Goal: Task Accomplishment & Management: Use online tool/utility

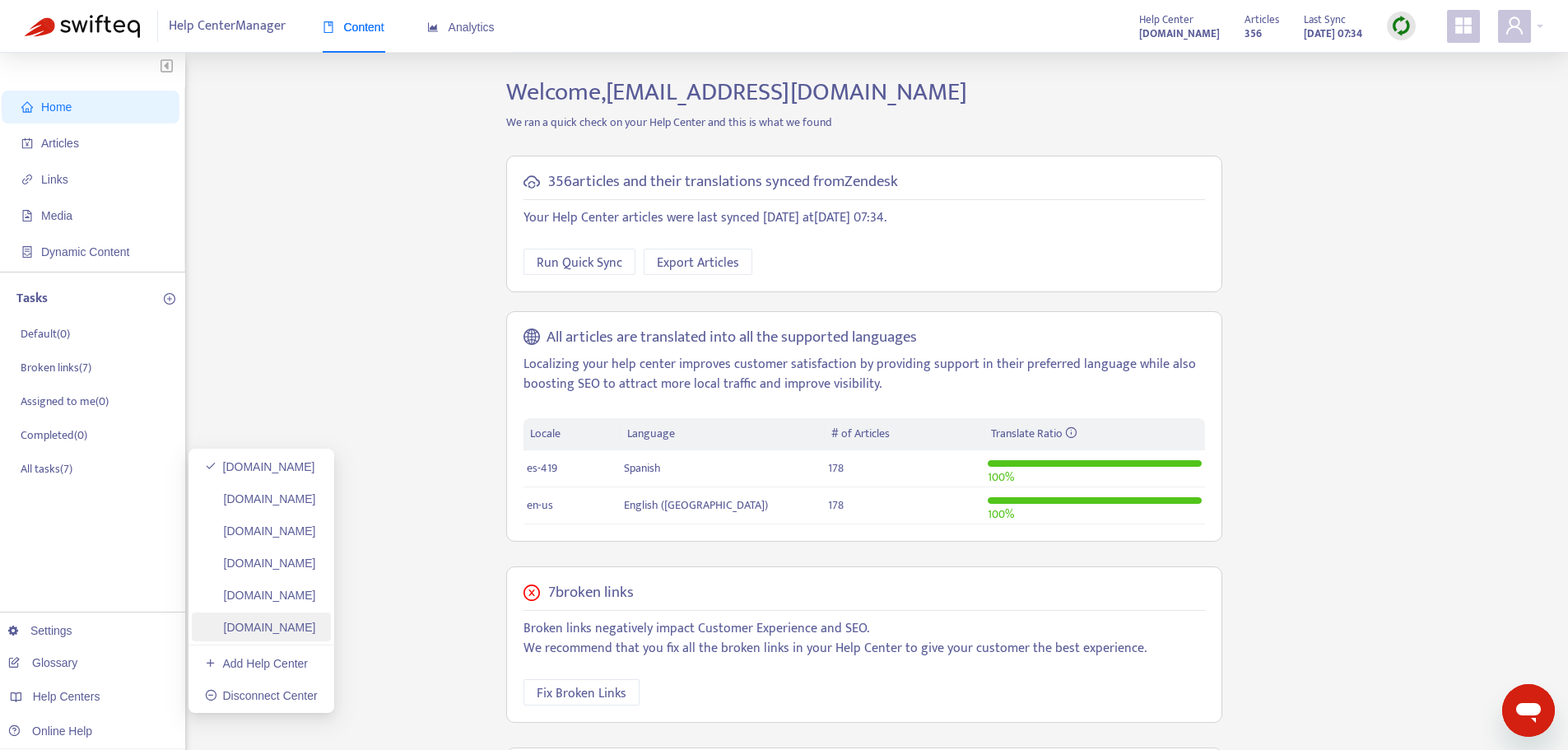
click at [258, 631] on link "[DOMAIN_NAME]" at bounding box center [260, 626] width 111 height 13
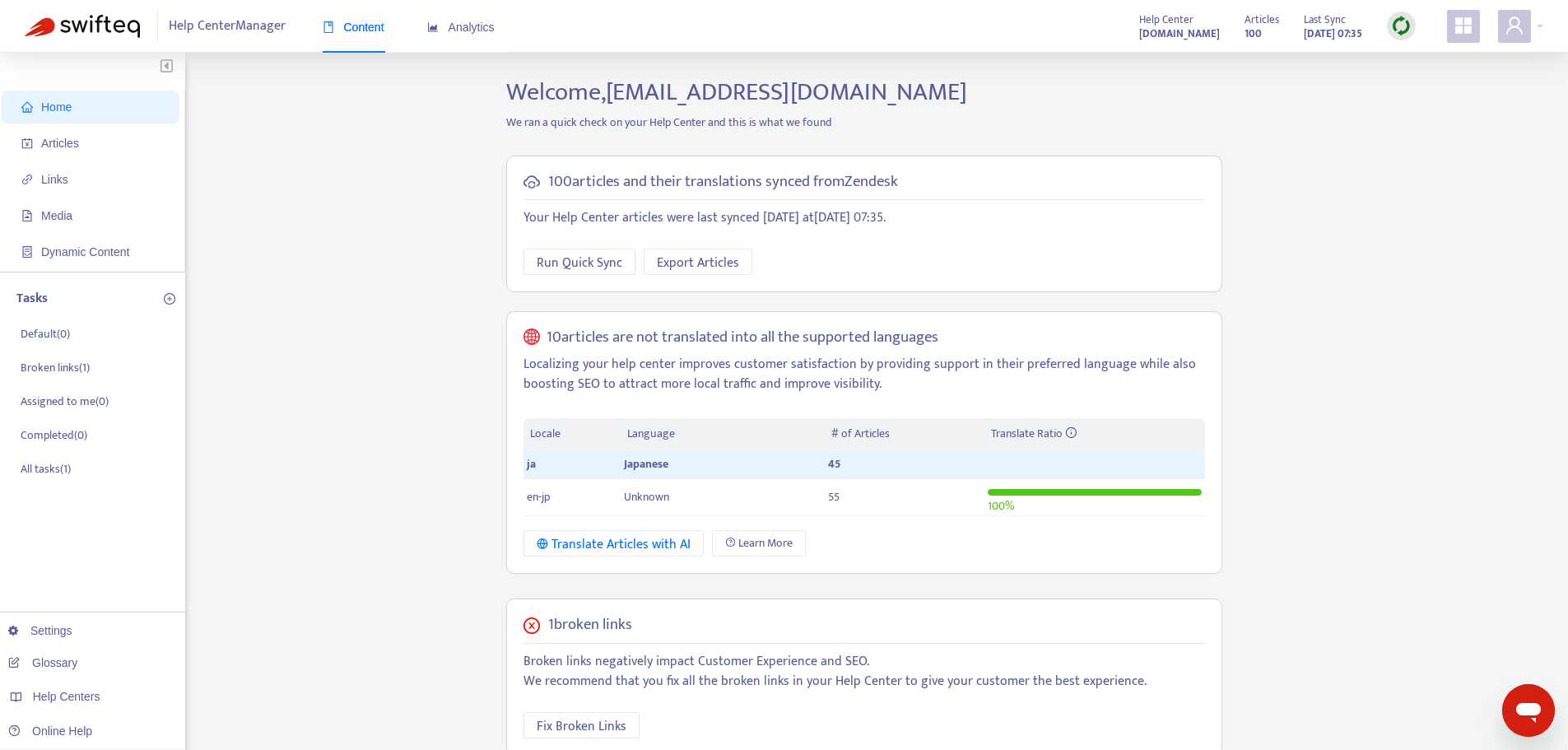
click at [1397, 27] on img at bounding box center [1401, 26] width 21 height 21
click at [1416, 63] on link "Quick Sync" at bounding box center [1434, 59] width 70 height 19
click at [123, 136] on span "Articles" at bounding box center [94, 143] width 145 height 32
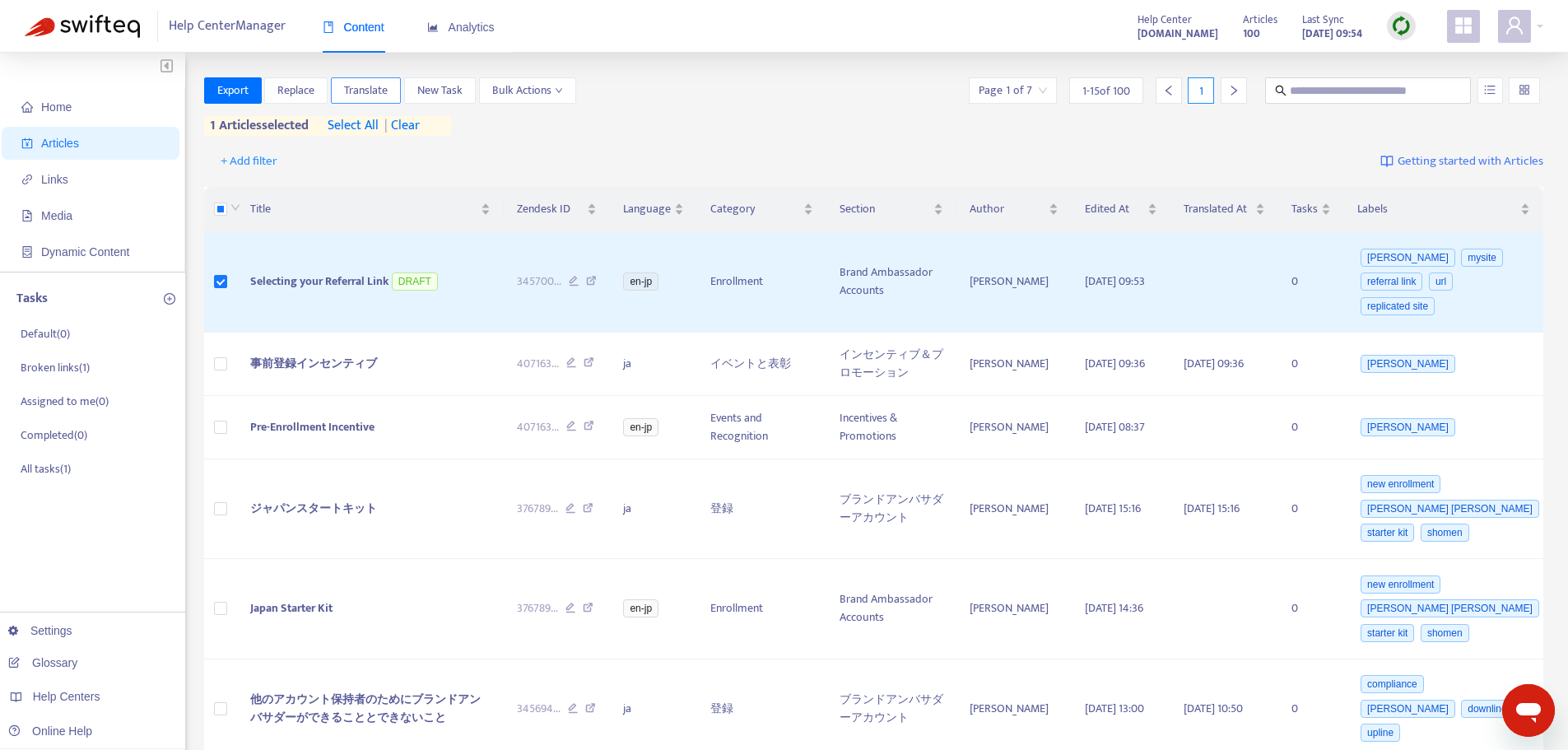
click at [393, 83] on button "Translate" at bounding box center [365, 91] width 70 height 27
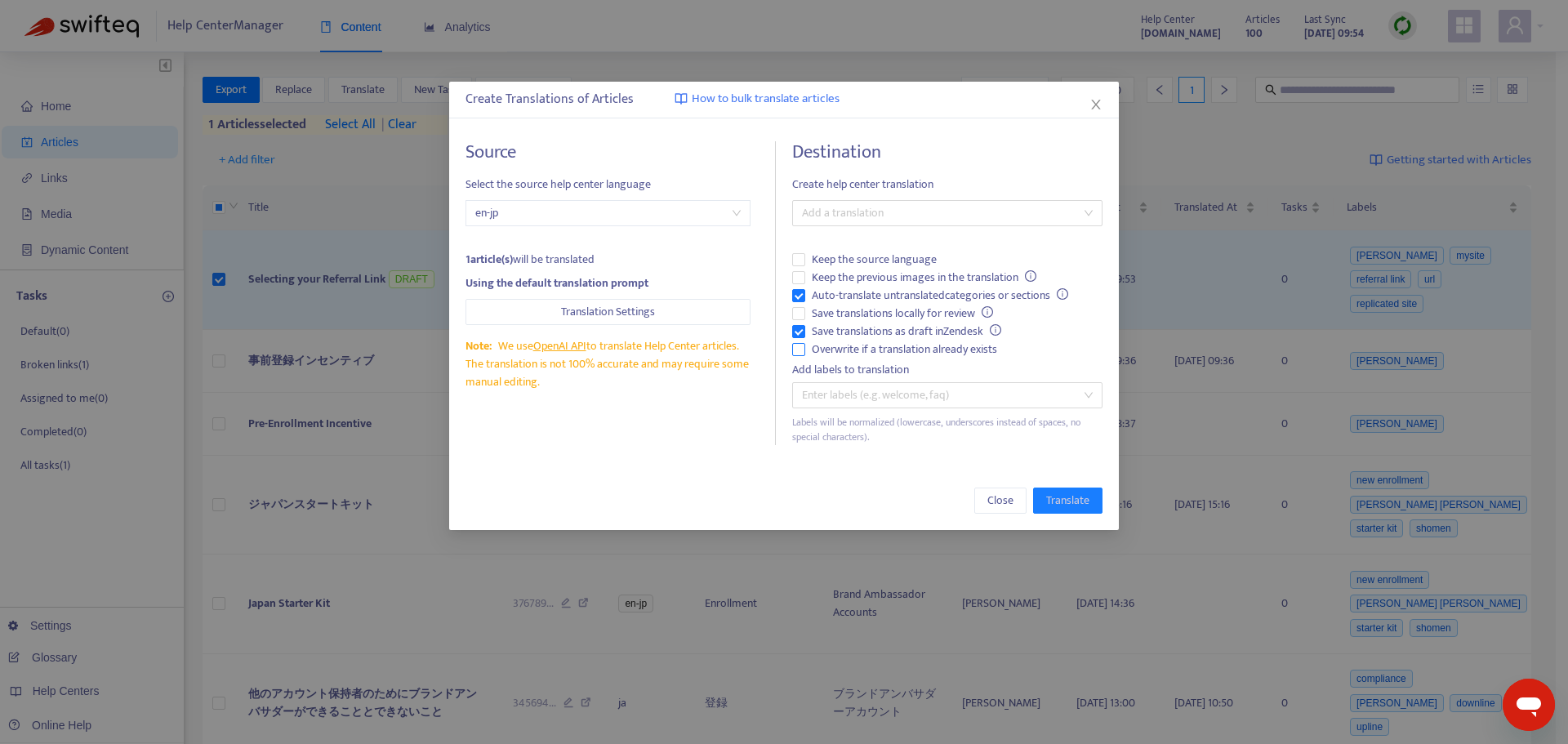
click at [912, 343] on span "Overwrite if a translation already exists" at bounding box center [904, 350] width 198 height 18
click at [894, 298] on span "Auto-translate untranslated categories or sections" at bounding box center [940, 295] width 270 height 18
click at [919, 203] on div at bounding box center [939, 213] width 286 height 20
click at [892, 271] on div "Japanese ( ja )" at bounding box center [947, 271] width 284 height 18
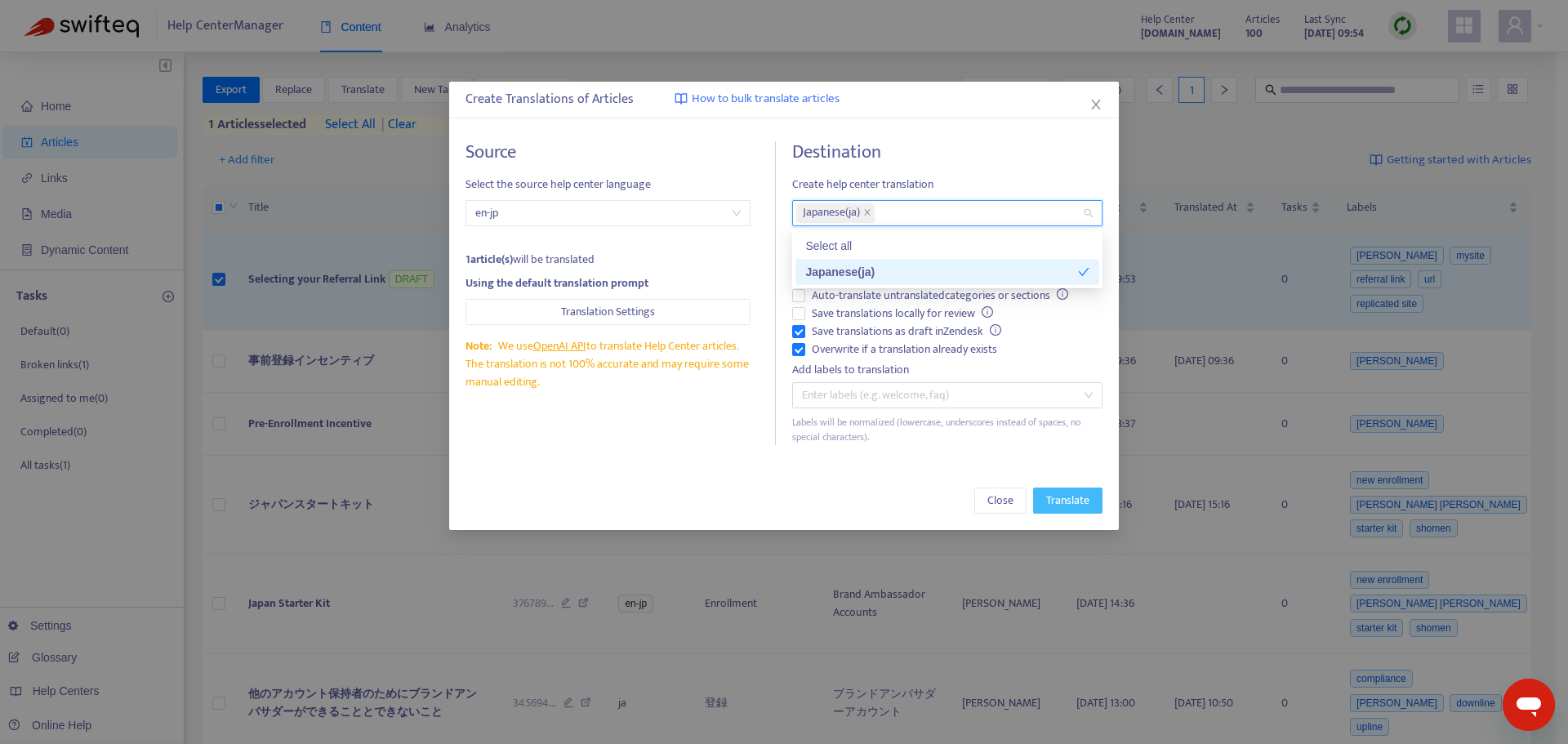
click at [1069, 504] on span "Translate" at bounding box center [1068, 500] width 43 height 18
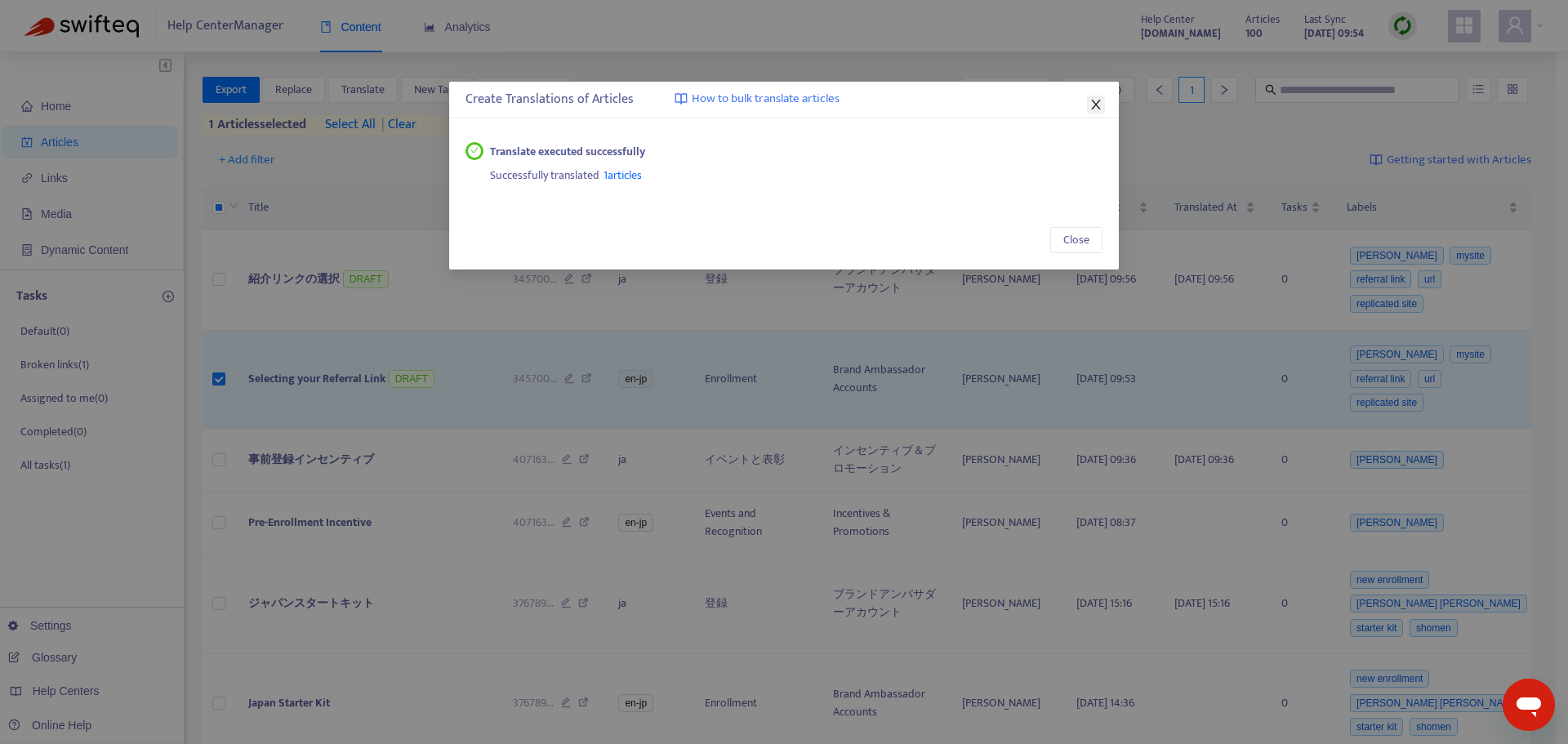
click at [1092, 108] on icon "close" at bounding box center [1095, 104] width 9 height 10
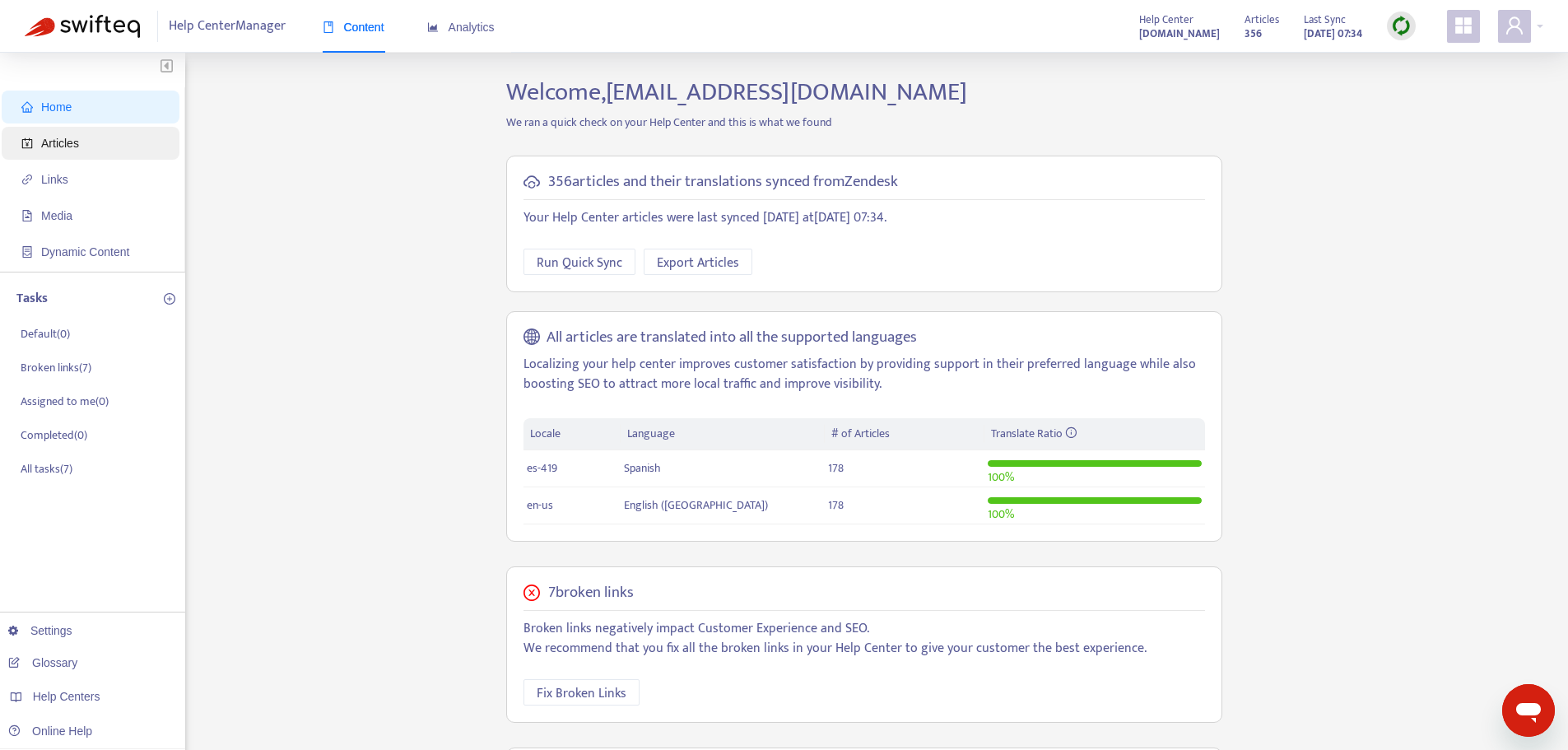
click at [111, 143] on span "Articles" at bounding box center [94, 143] width 145 height 32
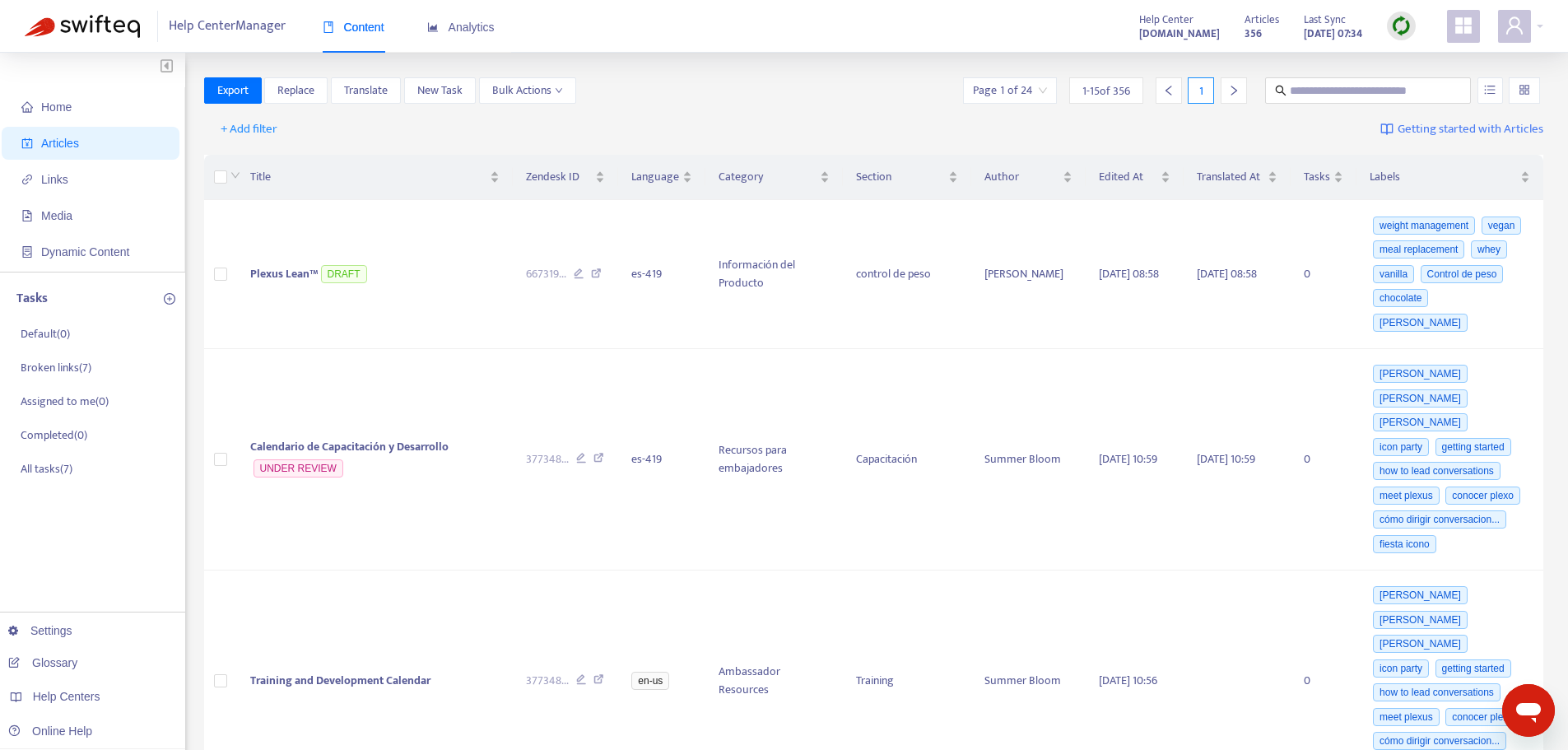
click at [1399, 12] on div at bounding box center [1401, 26] width 29 height 29
click at [1418, 64] on link "Quick Sync" at bounding box center [1434, 59] width 70 height 19
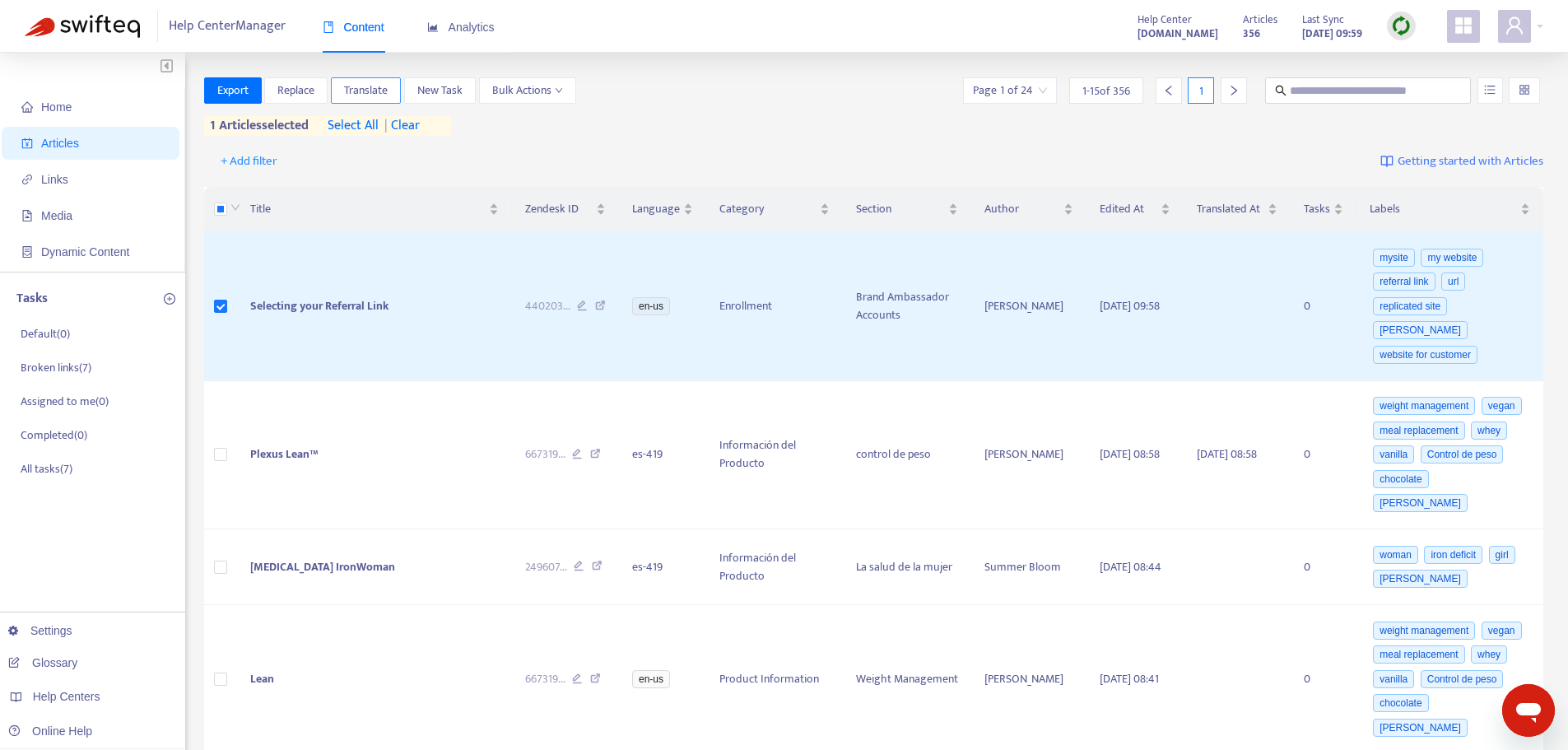
click at [381, 88] on span "Translate" at bounding box center [365, 91] width 43 height 18
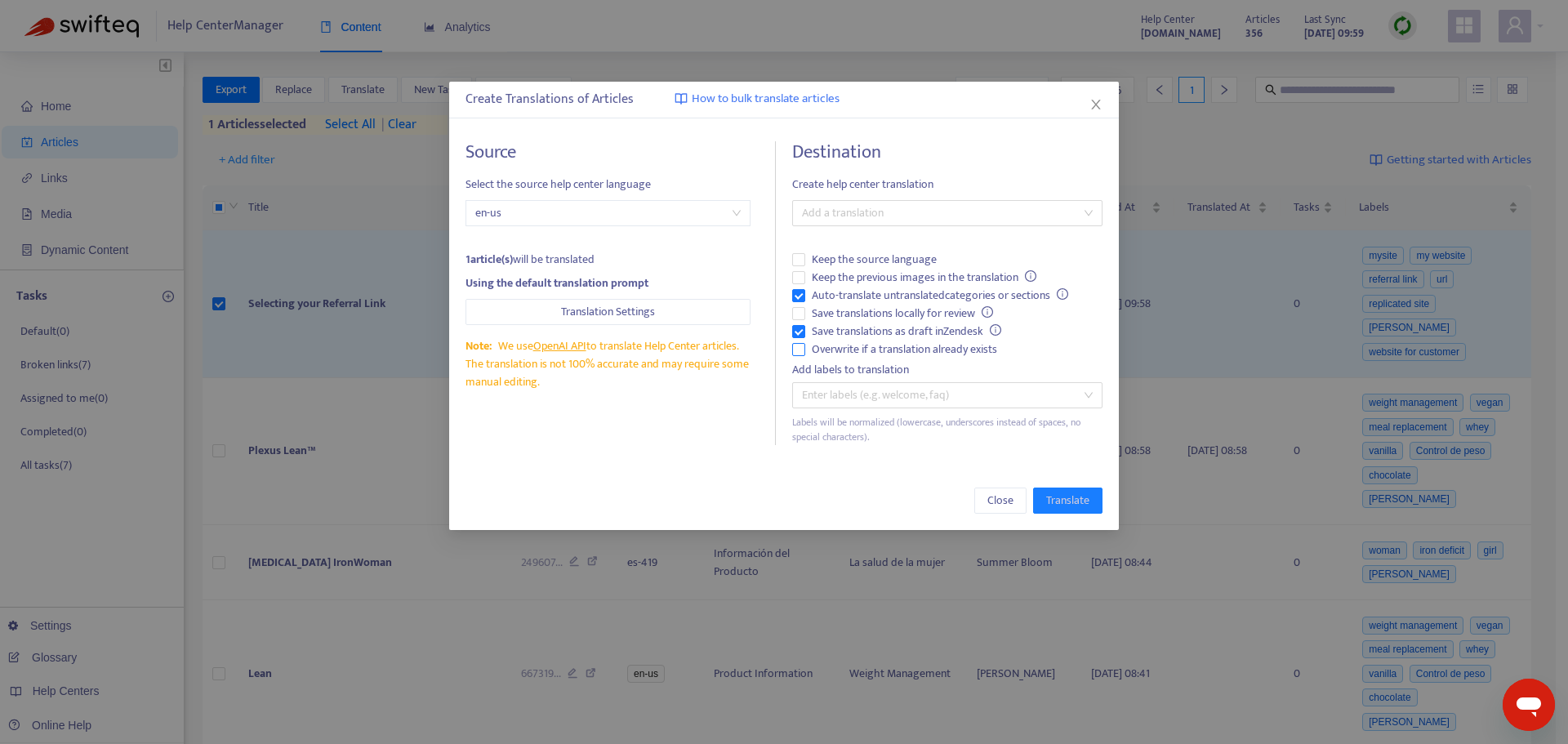
click at [895, 353] on span "Overwrite if a translation already exists" at bounding box center [904, 350] width 198 height 18
click at [872, 207] on div at bounding box center [939, 213] width 286 height 20
click at [872, 269] on div "Spanish ( es-419 )" at bounding box center [947, 271] width 284 height 18
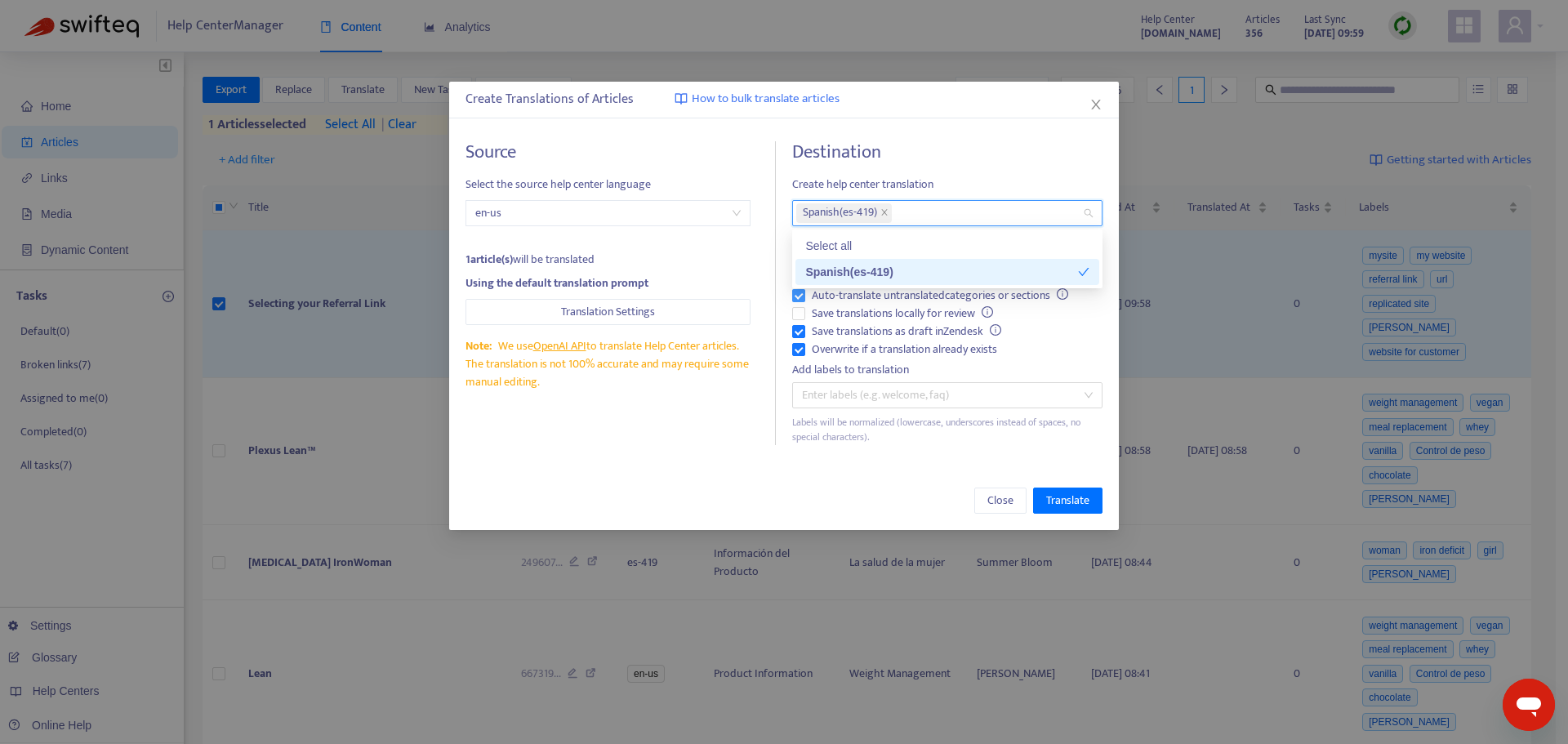
click at [872, 299] on span "Auto-translate untranslated categories or sections" at bounding box center [940, 295] width 270 height 18
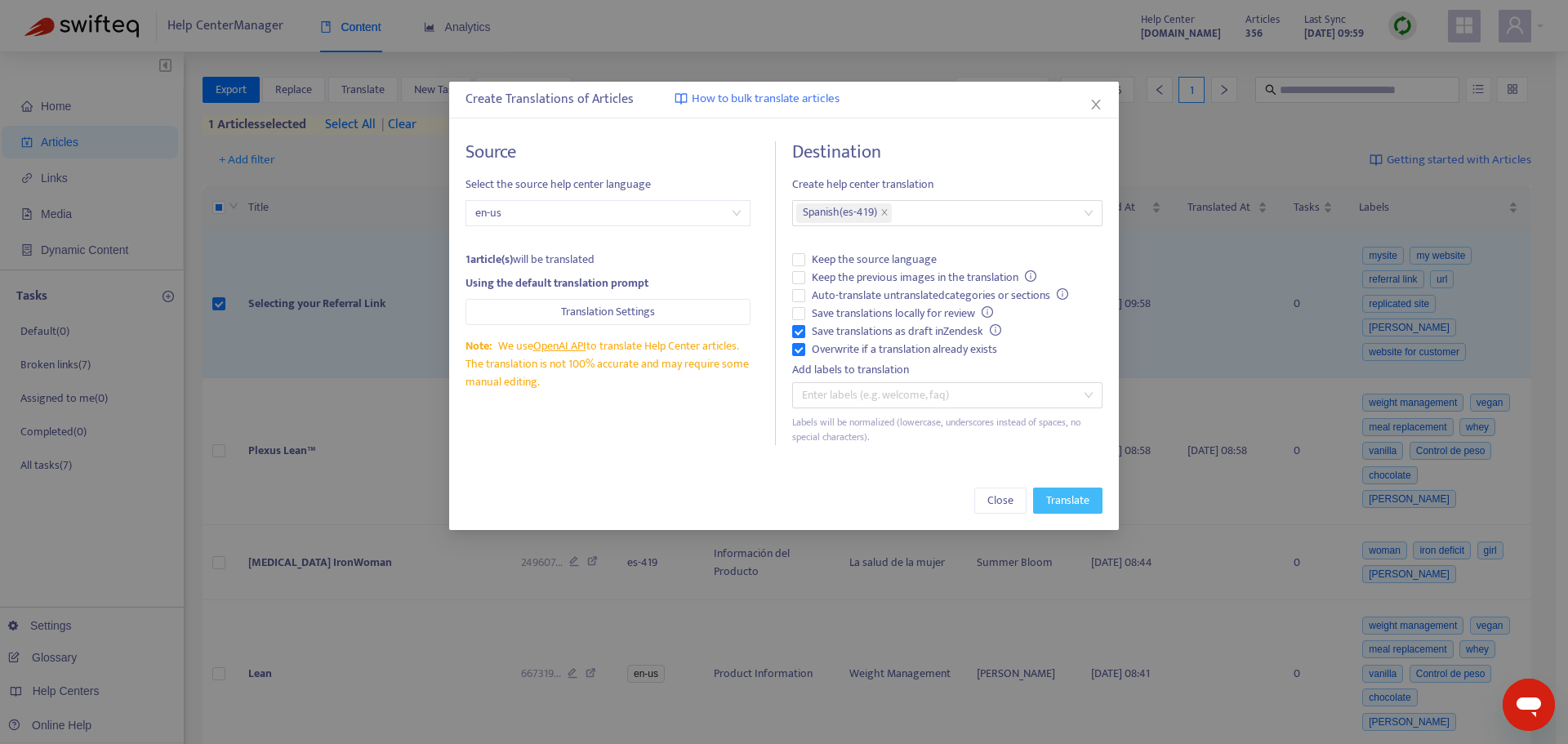
click at [1090, 506] on button "Translate" at bounding box center [1068, 500] width 69 height 26
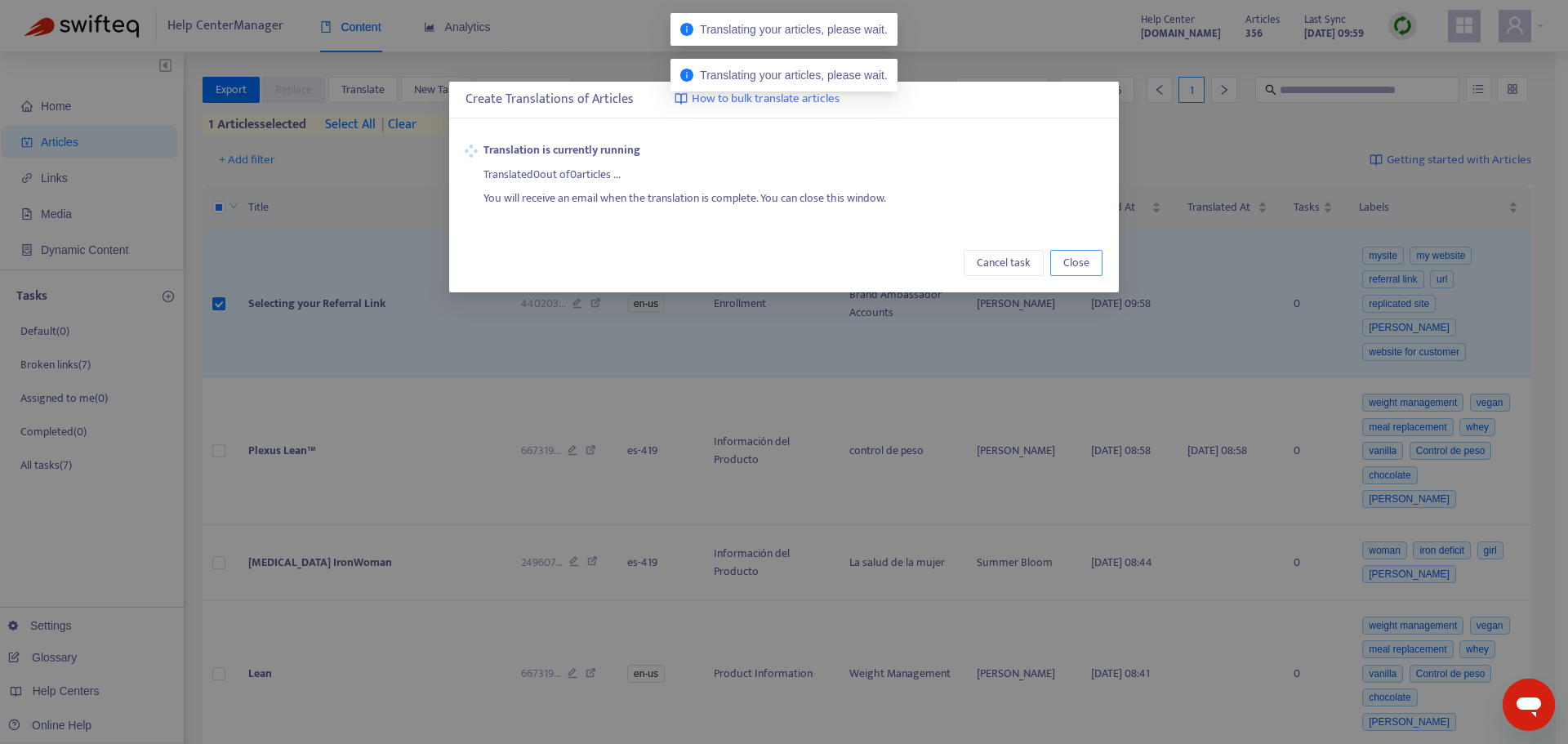
click at [1074, 260] on span "Close" at bounding box center [1077, 263] width 26 height 18
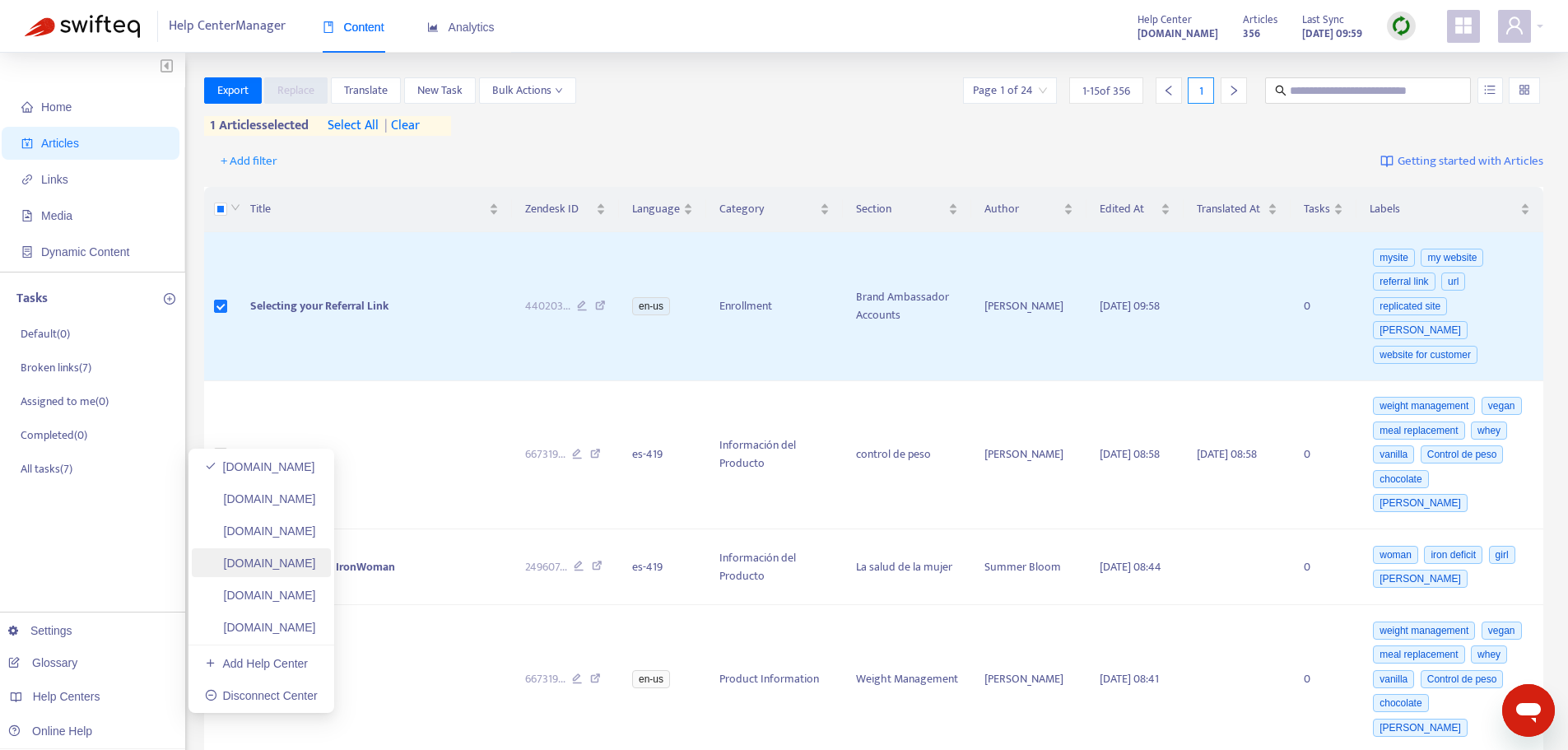
click at [316, 627] on link "plexusworldwidejp.zendesk.com" at bounding box center [260, 626] width 111 height 13
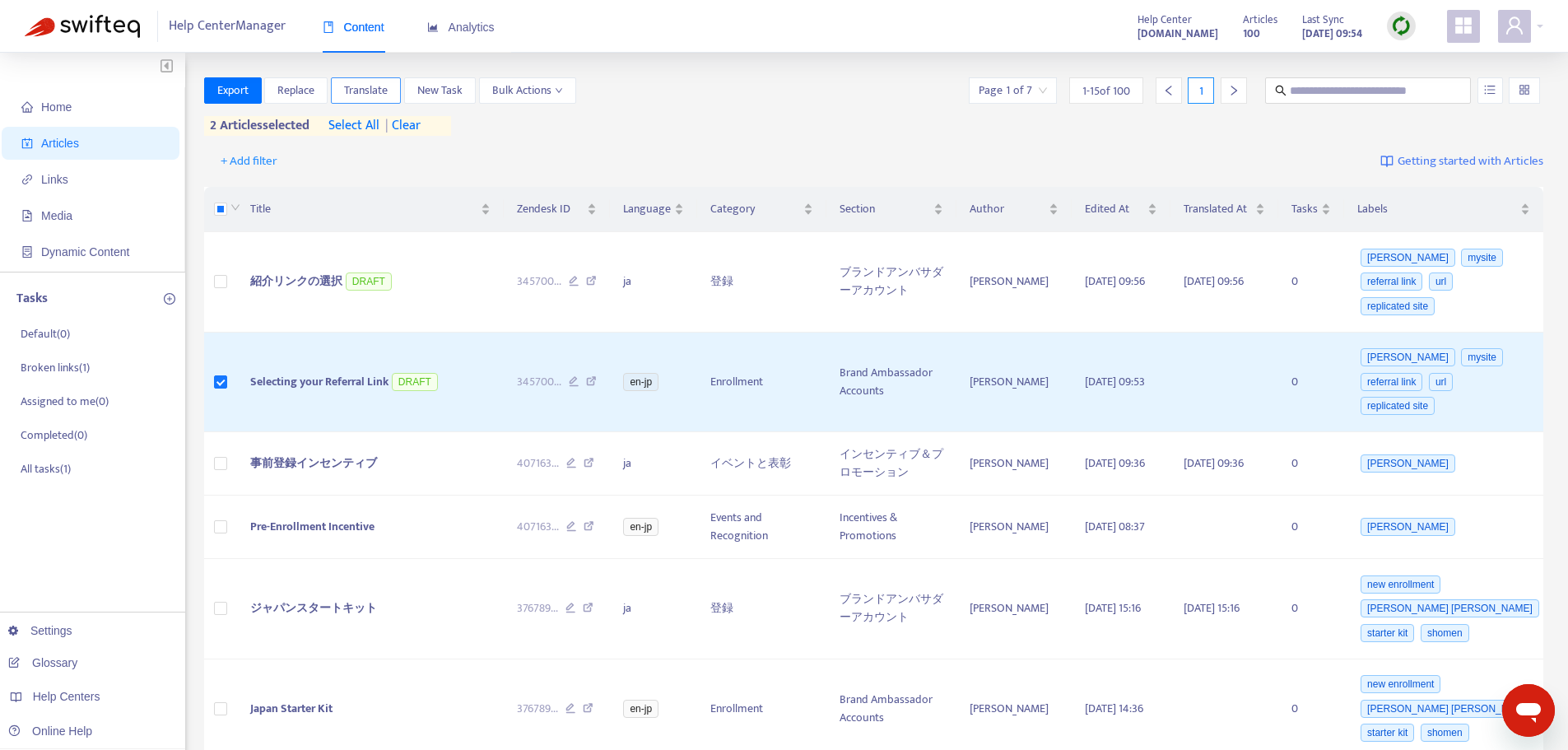
click at [375, 85] on span "Translate" at bounding box center [365, 91] width 43 height 18
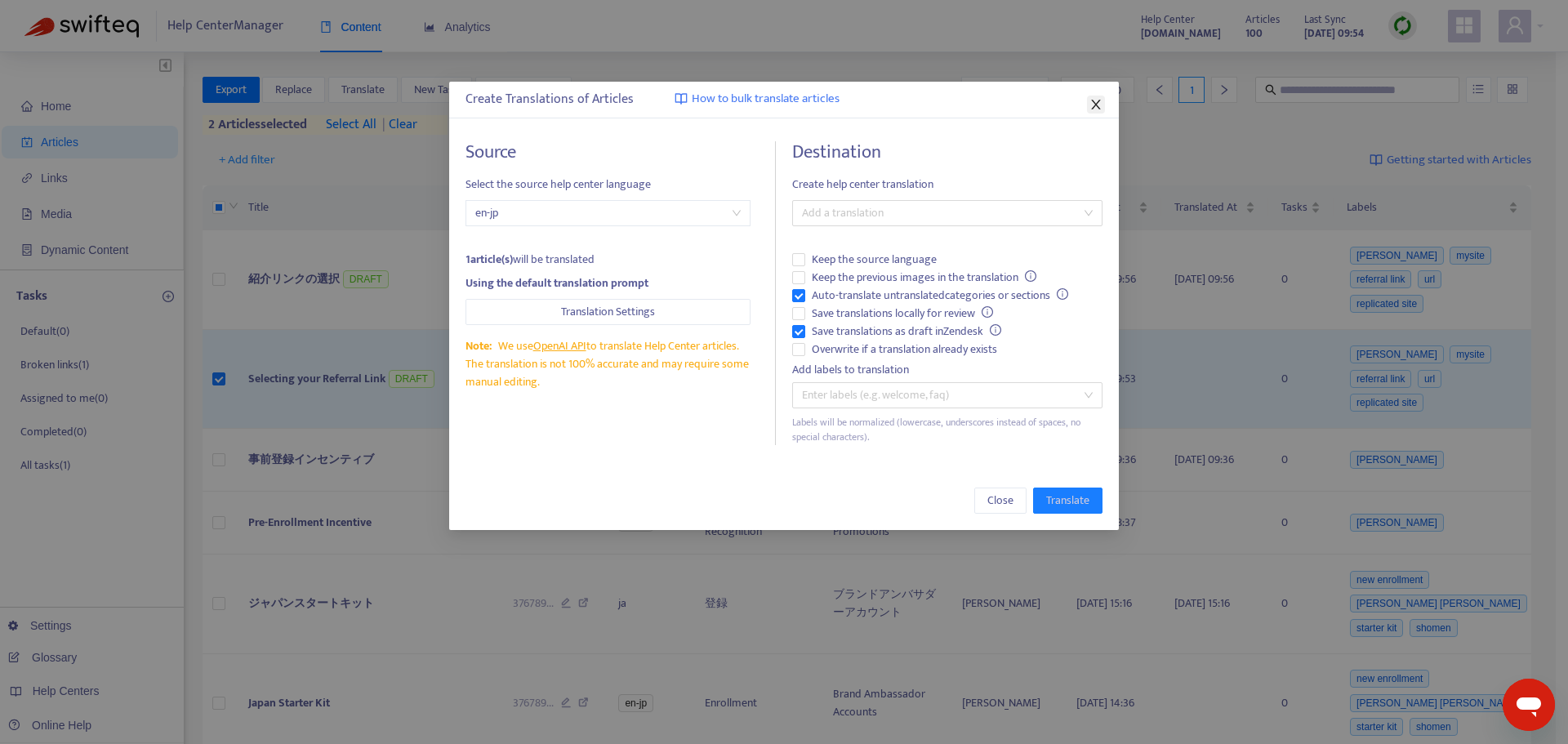
click at [1088, 106] on span "Close" at bounding box center [1096, 103] width 18 height 13
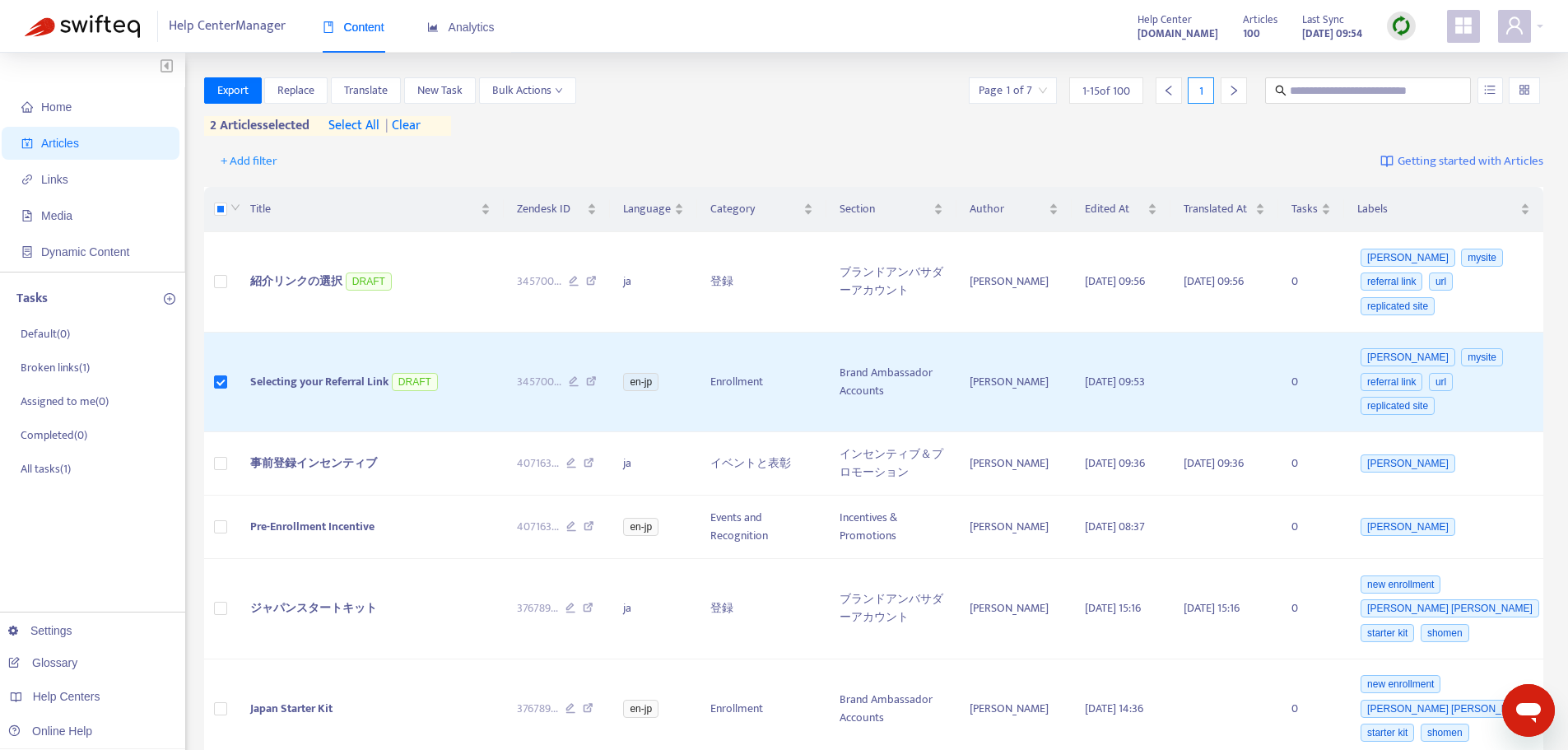
click at [227, 214] on div at bounding box center [233, 209] width 13 height 18
click at [416, 119] on span "| clear" at bounding box center [400, 126] width 41 height 20
click at [385, 93] on span "Translate" at bounding box center [365, 91] width 43 height 18
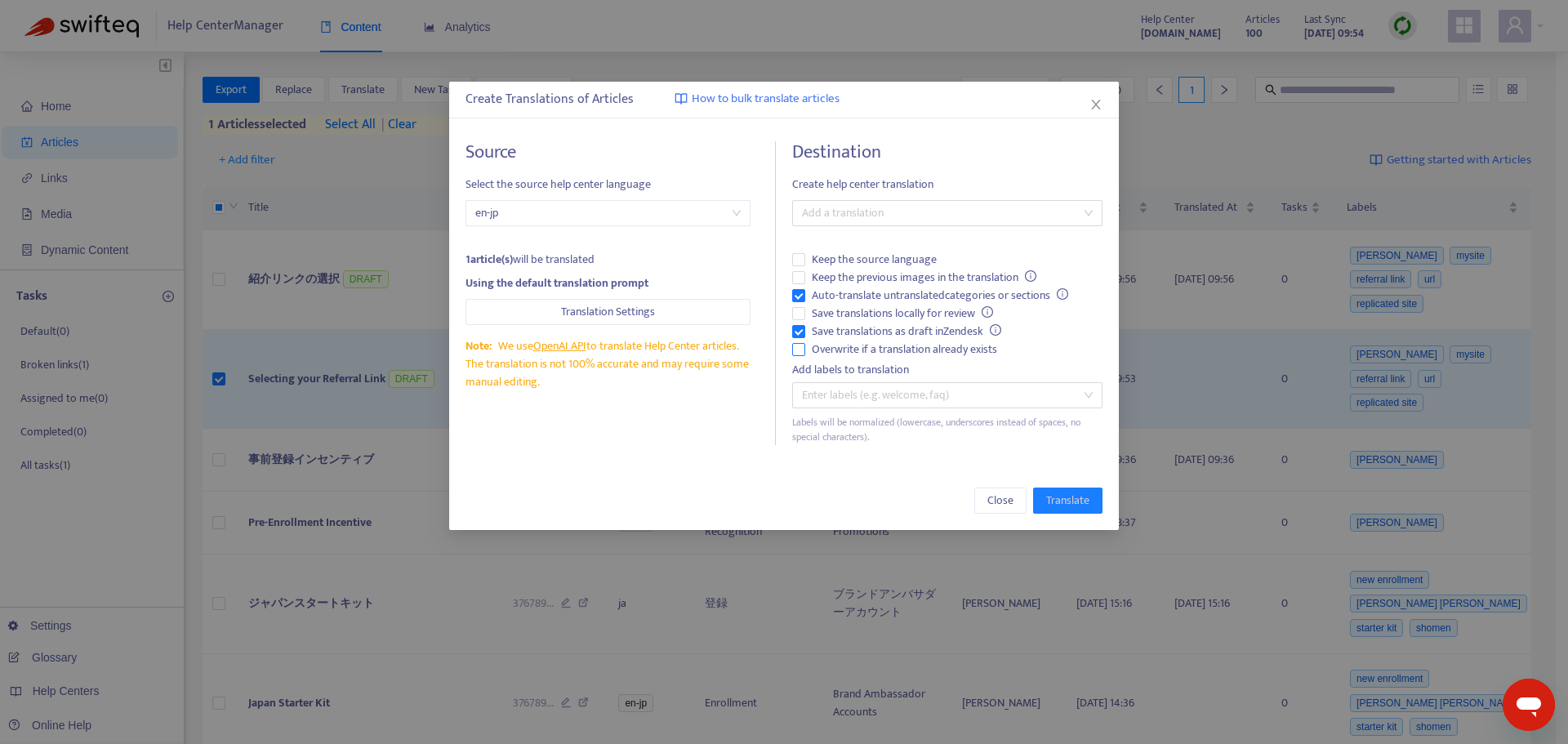
click at [918, 342] on span "Overwrite if a translation already exists" at bounding box center [904, 350] width 198 height 18
click at [858, 296] on span "Auto-translate untranslated categories or sections" at bounding box center [940, 295] width 270 height 18
click at [898, 212] on div at bounding box center [939, 213] width 286 height 20
click at [898, 270] on div "Japanese ( ja )" at bounding box center [947, 271] width 284 height 18
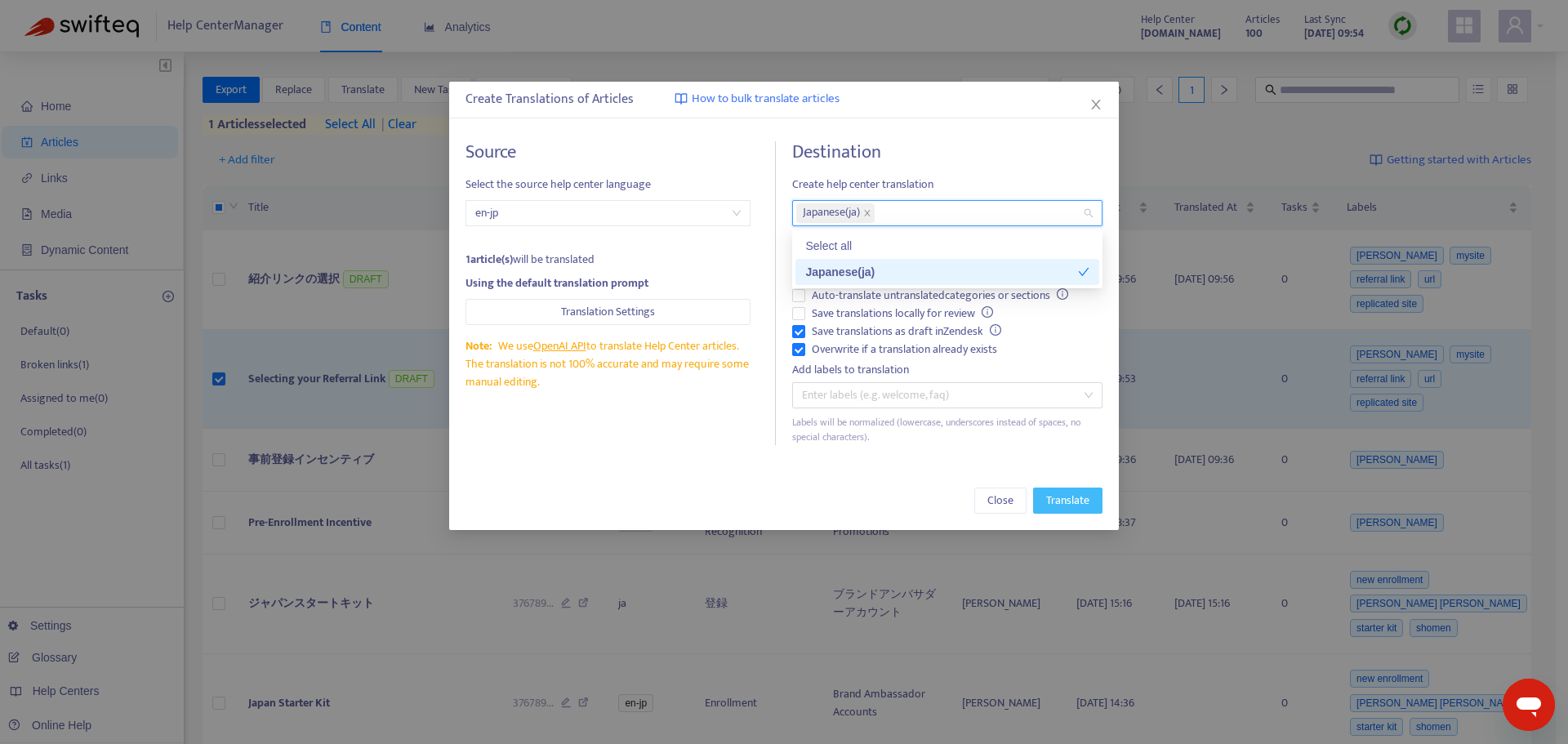
click at [1057, 500] on span "Translate" at bounding box center [1068, 500] width 43 height 18
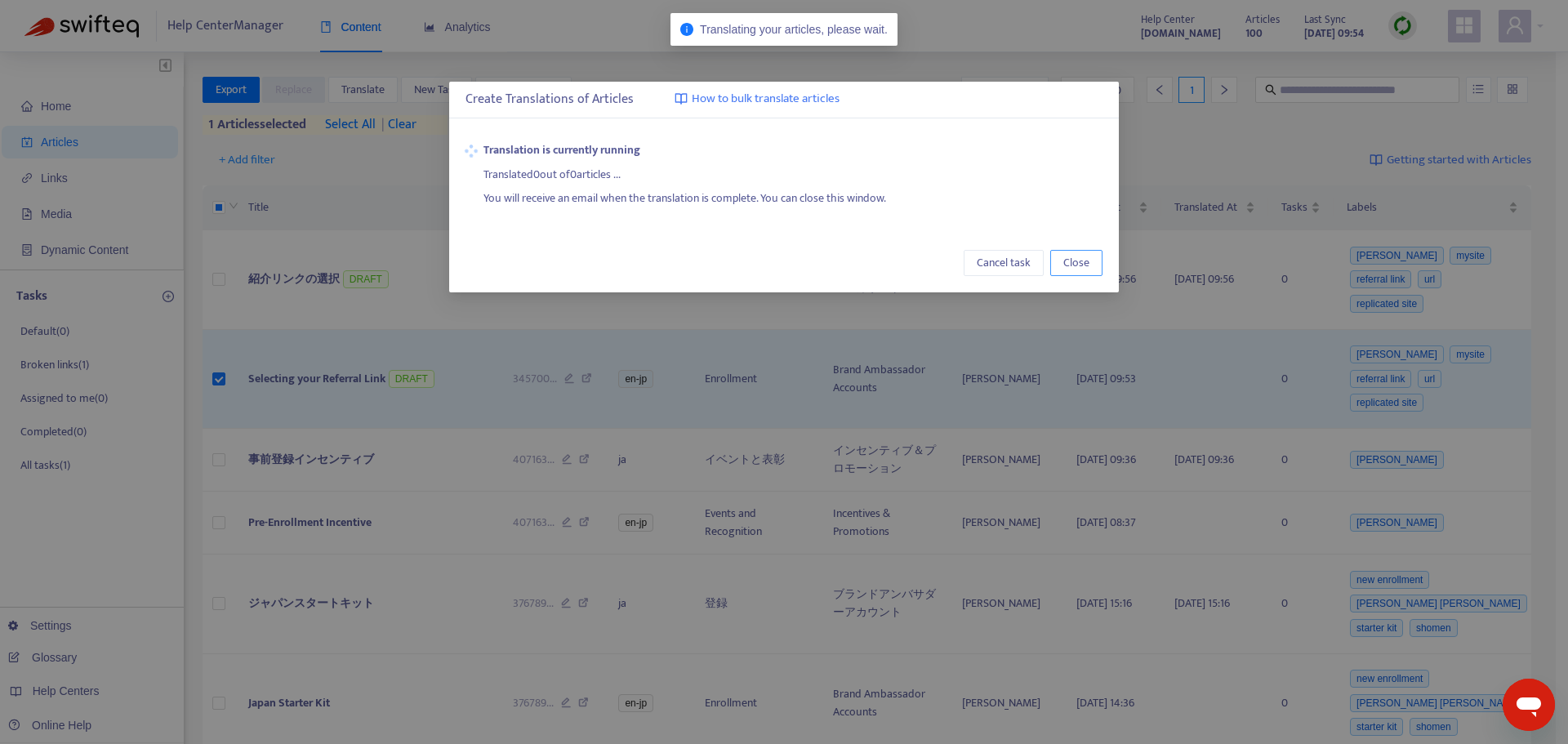
click at [1079, 263] on span "Close" at bounding box center [1077, 263] width 26 height 18
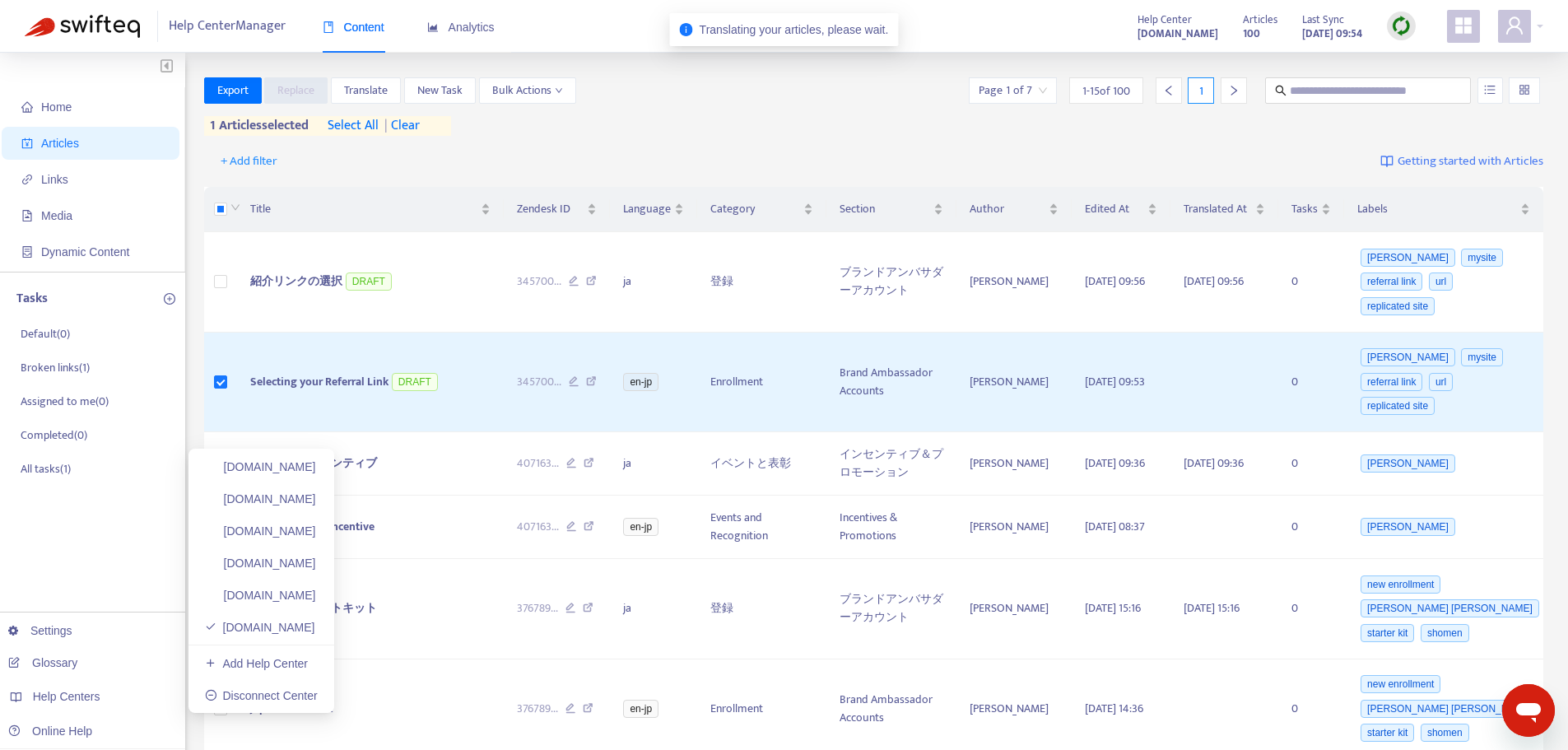
drag, startPoint x: 324, startPoint y: 469, endPoint x: 1564, endPoint y: 471, distance: 1240.0
click at [316, 469] on link "helpcenter.plexusworldwide.com" at bounding box center [260, 466] width 111 height 13
